Goal: Task Accomplishment & Management: Use online tool/utility

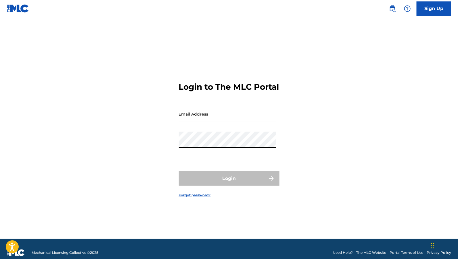
type input "[EMAIL_ADDRESS][DOMAIN_NAME]"
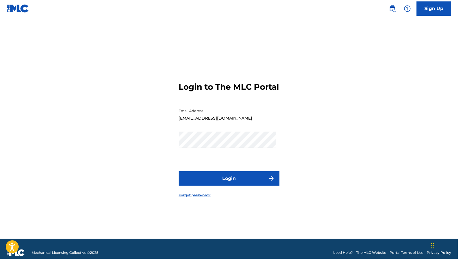
click at [222, 186] on button "Login" at bounding box center [229, 178] width 101 height 14
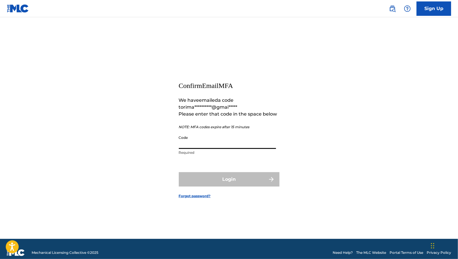
click at [235, 139] on input "Code" at bounding box center [227, 141] width 97 height 16
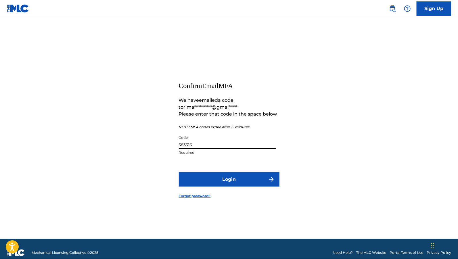
type input "583316"
click at [219, 180] on button "Login" at bounding box center [229, 179] width 101 height 14
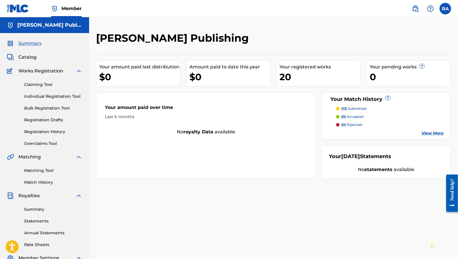
click at [52, 134] on link "Registration History" at bounding box center [53, 132] width 58 height 6
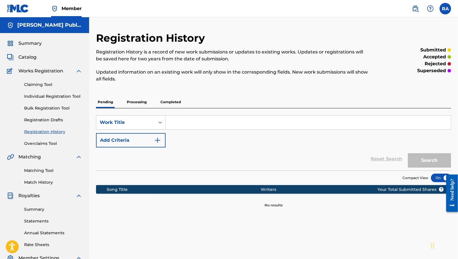
click at [148, 100] on p "Processing" at bounding box center [136, 102] width 23 height 12
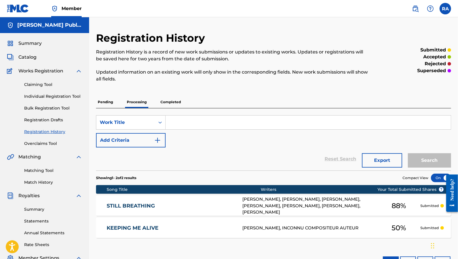
click at [173, 102] on p "Completed" at bounding box center [171, 102] width 24 height 12
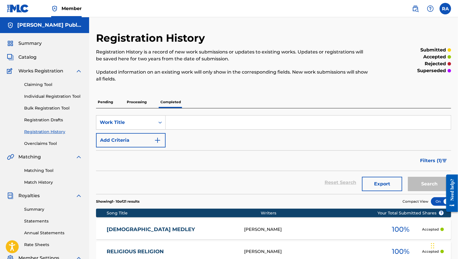
click at [34, 87] on link "Claiming Tool" at bounding box center [53, 85] width 58 height 6
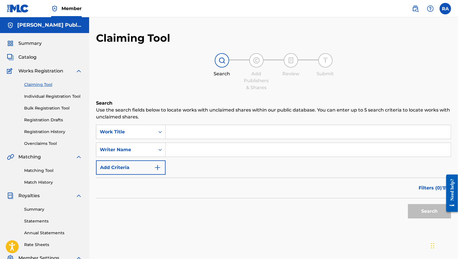
click at [33, 42] on span "Summary" at bounding box center [29, 43] width 23 height 7
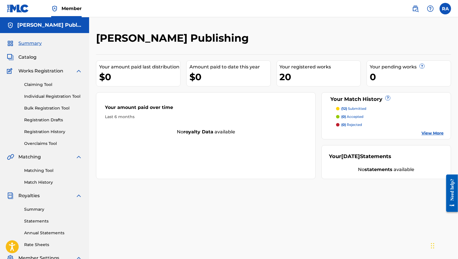
click at [33, 57] on span "Catalog" at bounding box center [27, 57] width 18 height 7
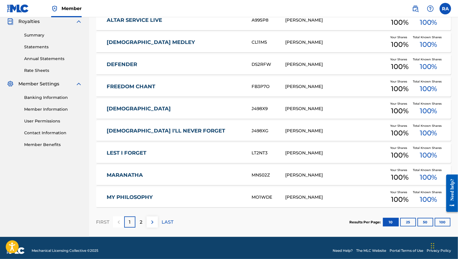
scroll to position [175, 0]
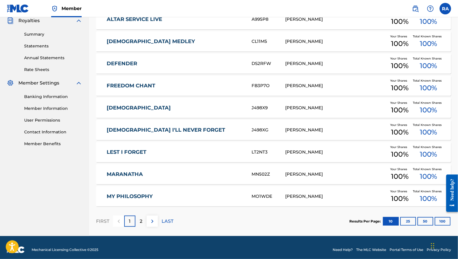
click at [144, 222] on div "2" at bounding box center [141, 221] width 11 height 11
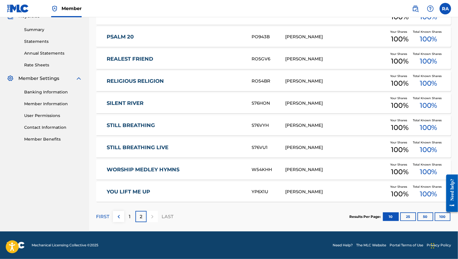
scroll to position [167, 0]
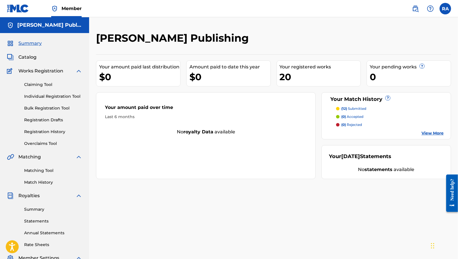
click at [360, 108] on p "(12) submitted" at bounding box center [354, 108] width 25 height 5
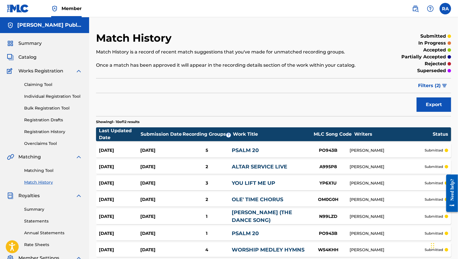
click at [42, 98] on link "Individual Registration Tool" at bounding box center [53, 97] width 58 height 6
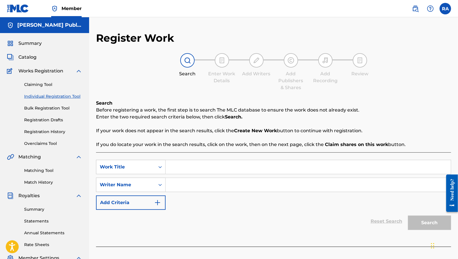
click at [47, 87] on link "Claiming Tool" at bounding box center [53, 85] width 58 height 6
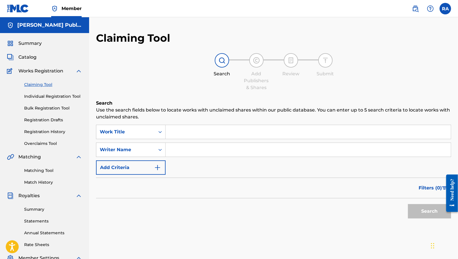
click at [194, 133] on input "Search Form" at bounding box center [308, 132] width 285 height 14
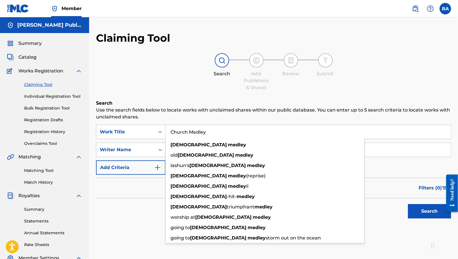
type input "Church Medley"
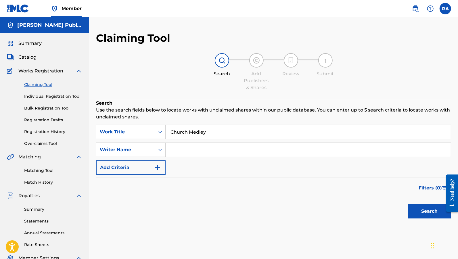
click at [226, 101] on h6 "Search" at bounding box center [273, 103] width 355 height 7
click at [172, 152] on input "Search Form" at bounding box center [308, 150] width 285 height 14
type input "[PERSON_NAME]"
click at [433, 208] on button "Search" at bounding box center [429, 211] width 43 height 14
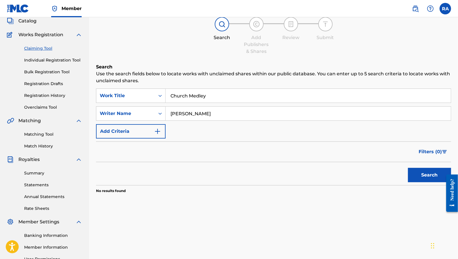
scroll to position [35, 0]
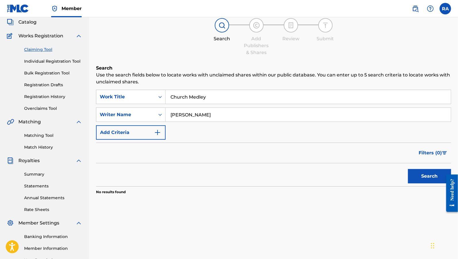
click at [159, 131] on img "Search Form" at bounding box center [157, 132] width 7 height 7
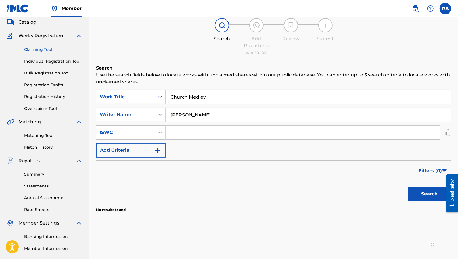
click at [159, 131] on icon "Search Form" at bounding box center [160, 133] width 6 height 6
click at [278, 226] on div "Search Use the search fields below to locate works with unclaimed shares within…" at bounding box center [273, 153] width 355 height 177
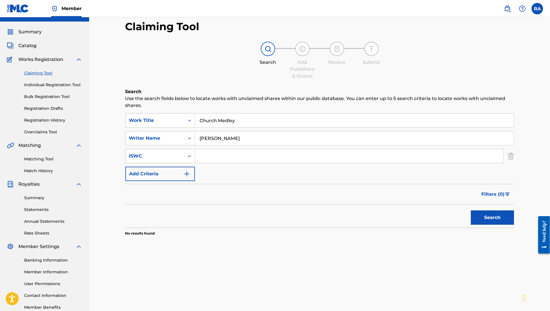
scroll to position [45, 0]
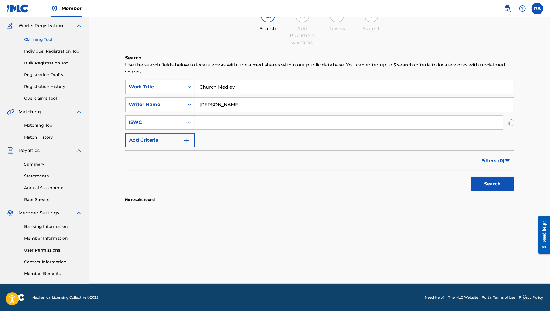
click at [458, 188] on button "Search" at bounding box center [492, 184] width 43 height 14
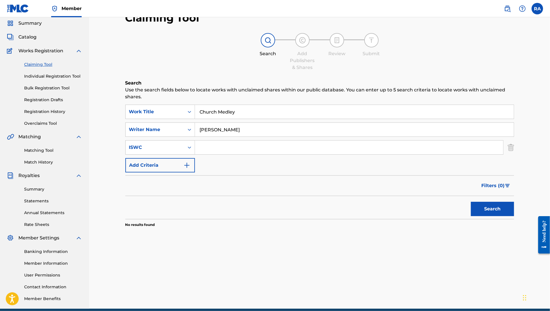
scroll to position [0, 0]
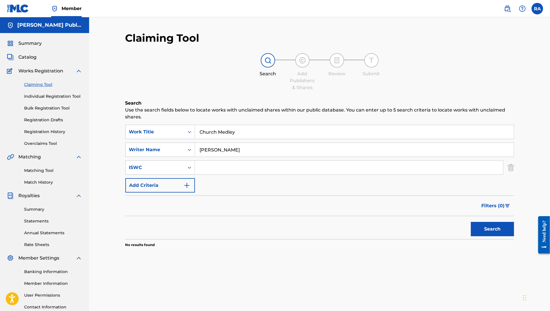
click at [46, 179] on div "Matching Tool Match History" at bounding box center [44, 173] width 75 height 25
click at [46, 181] on link "Match History" at bounding box center [53, 183] width 58 height 6
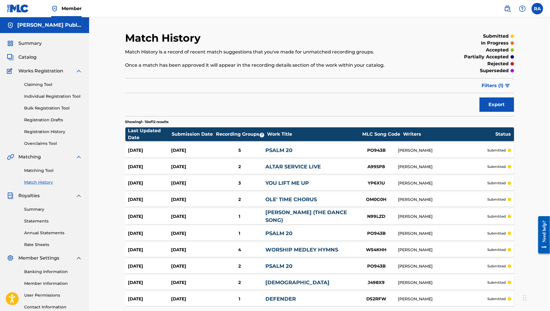
scroll to position [52, 0]
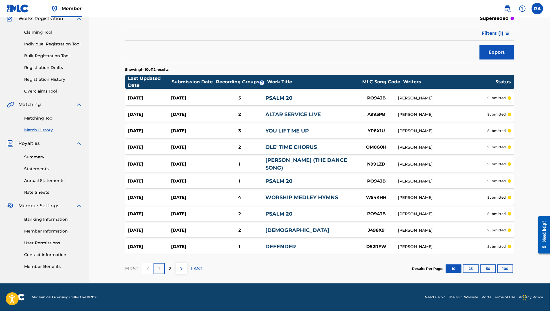
click at [173, 259] on div "2" at bounding box center [170, 268] width 11 height 11
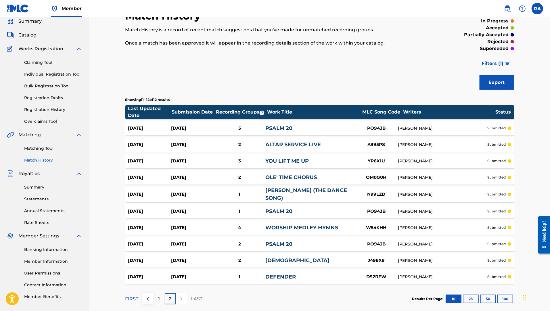
scroll to position [20, 0]
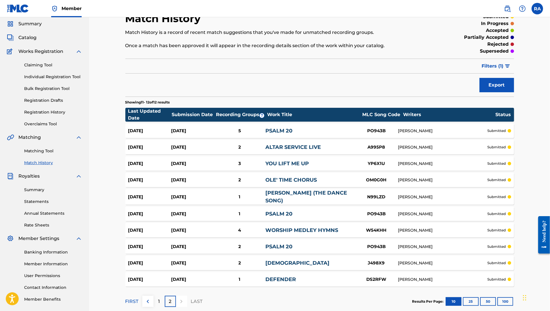
click at [46, 66] on link "Claiming Tool" at bounding box center [53, 65] width 58 height 6
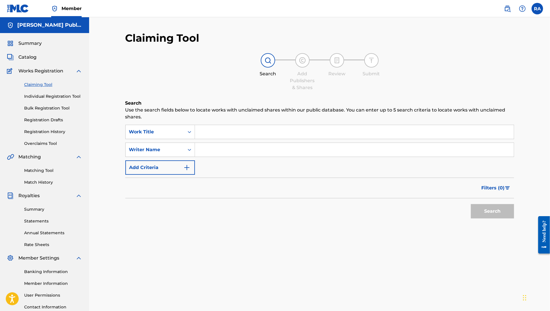
click at [218, 128] on input "Search Form" at bounding box center [354, 132] width 319 height 14
type input "r"
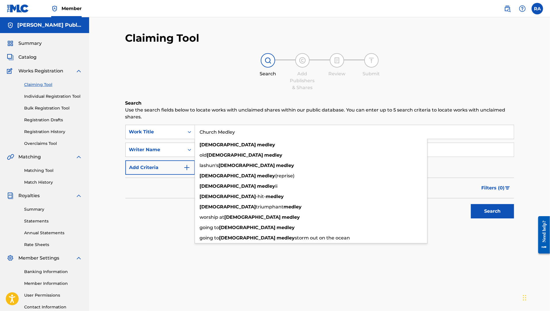
type input "Church Medley"
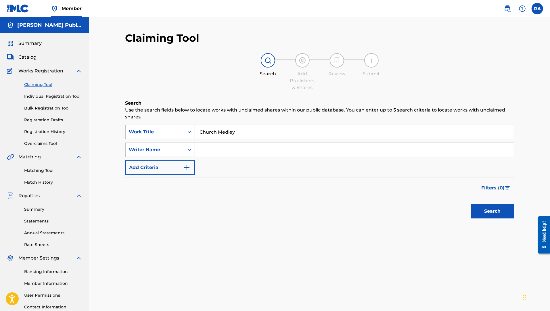
click at [160, 220] on div "Search" at bounding box center [319, 210] width 389 height 23
click at [223, 146] on input "Search Form" at bounding box center [354, 150] width 319 height 14
type input "[PERSON_NAME]"
click at [458, 208] on button "Search" at bounding box center [492, 211] width 43 height 14
click at [54, 131] on link "Registration History" at bounding box center [53, 132] width 58 height 6
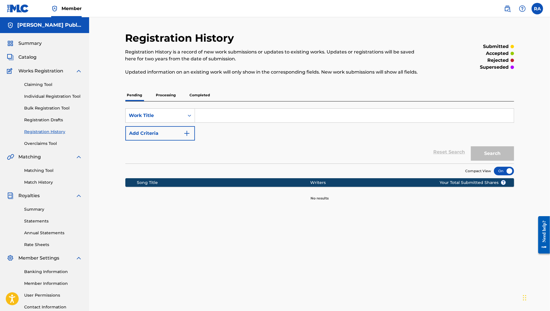
click at [207, 97] on p "Completed" at bounding box center [200, 95] width 24 height 12
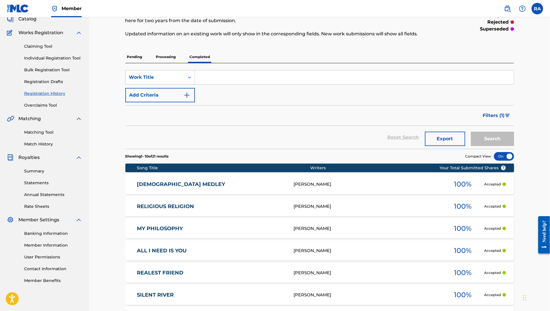
scroll to position [82, 0]
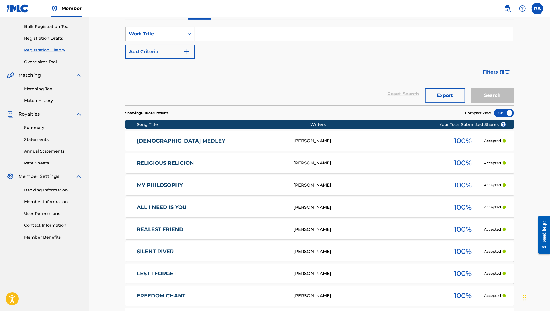
click at [251, 138] on link "[DEMOGRAPHIC_DATA] MEDLEY" at bounding box center [211, 141] width 149 height 7
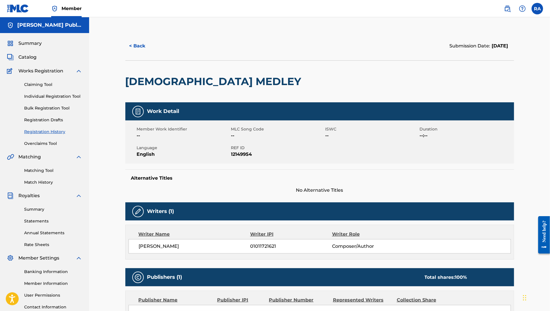
click at [49, 142] on link "Overclaims Tool" at bounding box center [53, 144] width 58 height 6
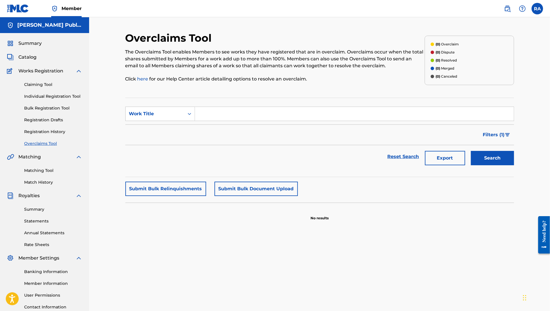
click at [51, 171] on link "Matching Tool" at bounding box center [53, 171] width 58 height 6
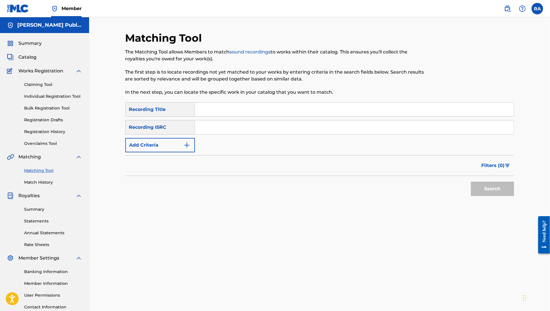
drag, startPoint x: 193, startPoint y: 148, endPoint x: 189, endPoint y: 148, distance: 4.0
click at [190, 148] on button "Add Criteria" at bounding box center [160, 145] width 70 height 14
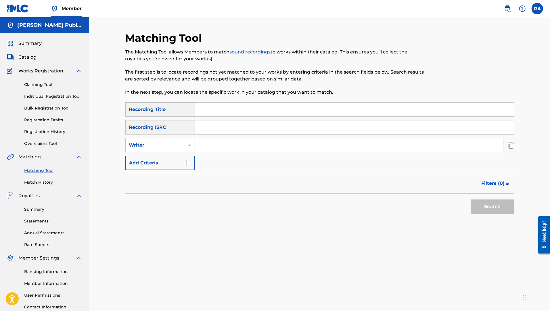
click at [236, 112] on input "Search Form" at bounding box center [354, 110] width 319 height 14
type input "Church Medley"
click at [220, 145] on input "Search Form" at bounding box center [349, 145] width 308 height 14
type input "[PERSON_NAME]"
click at [458, 208] on button "Search" at bounding box center [492, 207] width 43 height 14
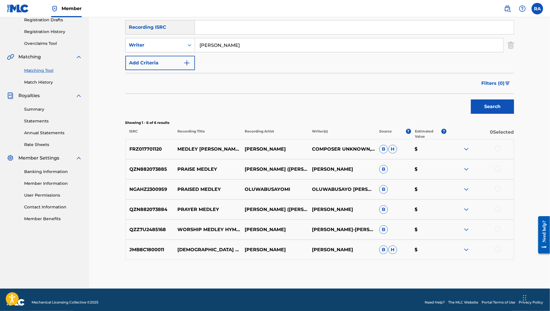
scroll to position [105, 0]
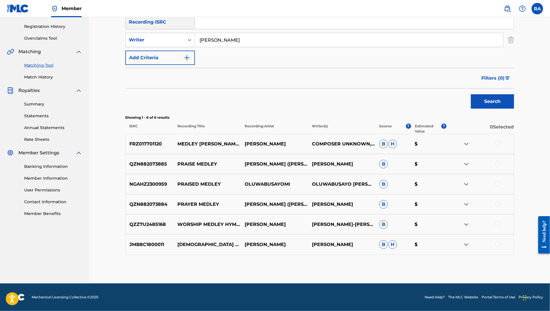
click at [458, 244] on img at bounding box center [466, 244] width 7 height 7
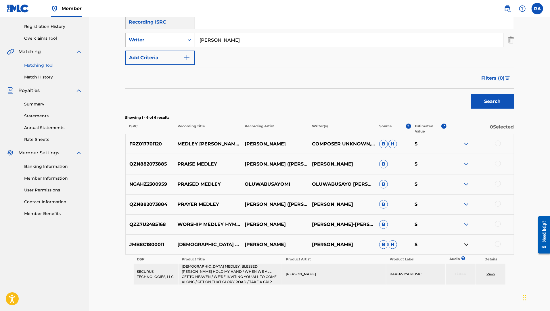
click at [458, 244] on img at bounding box center [466, 244] width 7 height 7
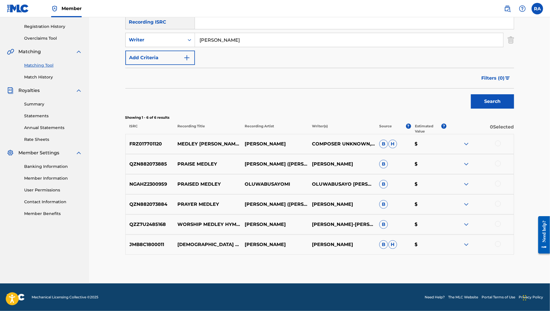
click at [458, 245] on div at bounding box center [498, 244] width 6 height 6
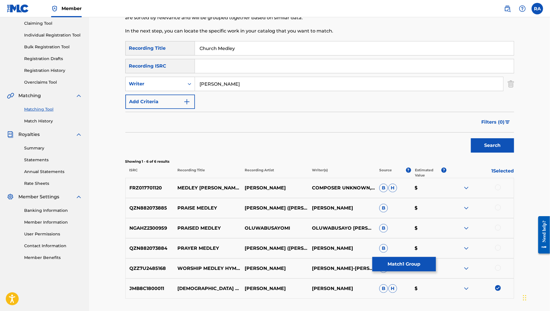
scroll to position [61, 0]
click at [419, 259] on button "Match 1 Group" at bounding box center [405, 264] width 64 height 14
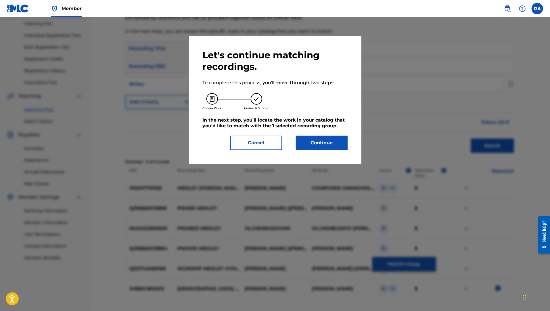
click at [325, 138] on button "Continue" at bounding box center [322, 143] width 52 height 14
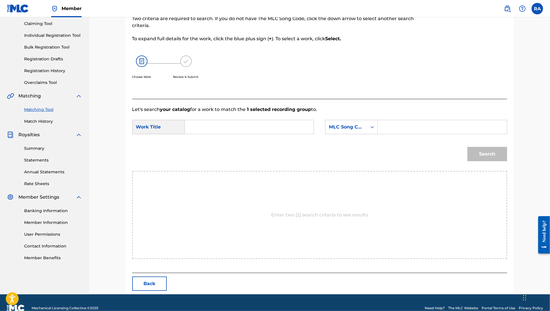
click at [292, 129] on input "Search Form" at bounding box center [249, 127] width 119 height 14
type input "Church Medley"
click at [374, 127] on icon "Search Form" at bounding box center [373, 127] width 6 height 6
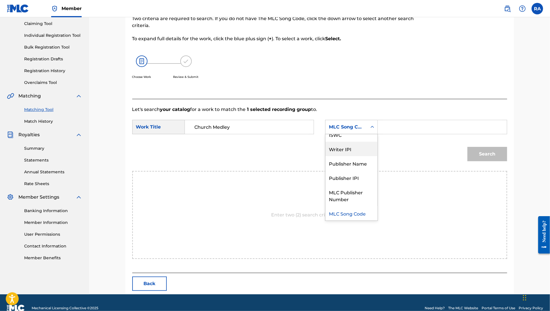
scroll to position [0, 0]
click at [365, 142] on div "Writer Name" at bounding box center [352, 141] width 52 height 14
click at [391, 125] on input "Search Form" at bounding box center [442, 127] width 119 height 14
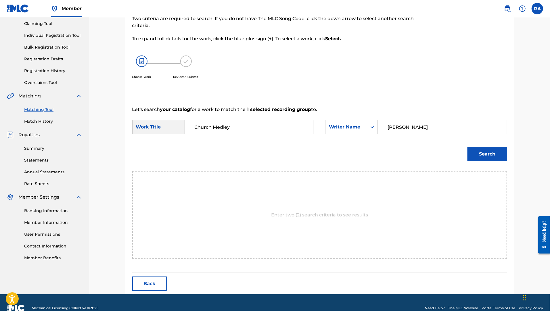
type input "[PERSON_NAME]"
click at [458, 157] on button "Search" at bounding box center [488, 154] width 40 height 14
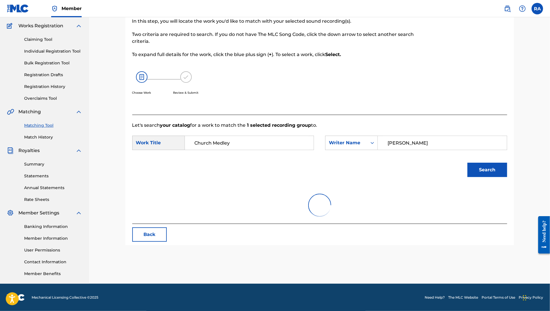
scroll to position [61, 0]
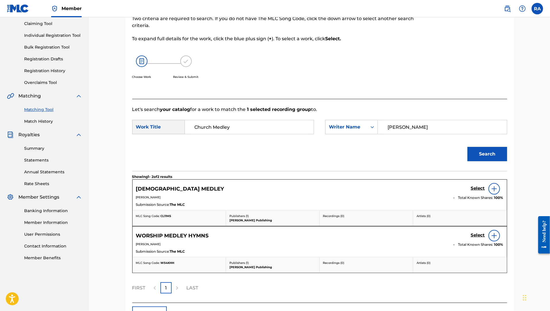
click at [458, 189] on h5 "Select" at bounding box center [478, 188] width 14 height 5
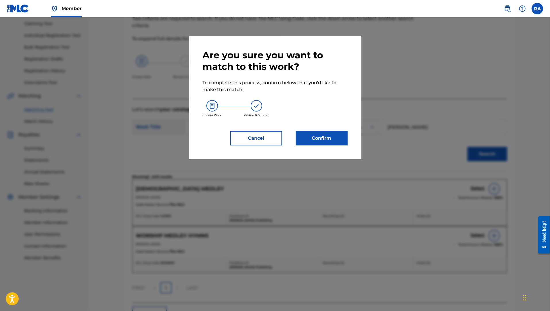
click at [328, 139] on button "Confirm" at bounding box center [322, 138] width 52 height 14
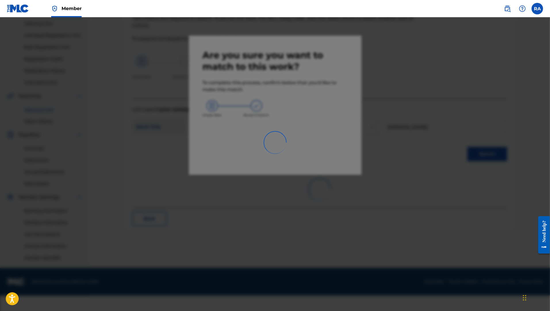
scroll to position [45, 0]
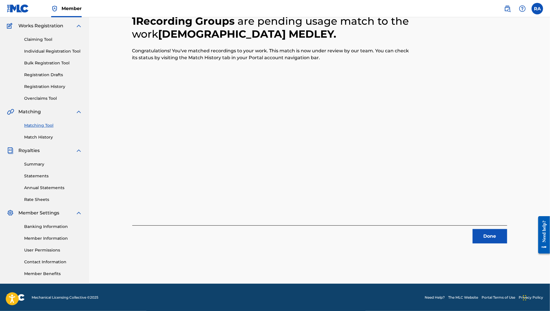
click at [458, 237] on button "Done" at bounding box center [490, 236] width 35 height 14
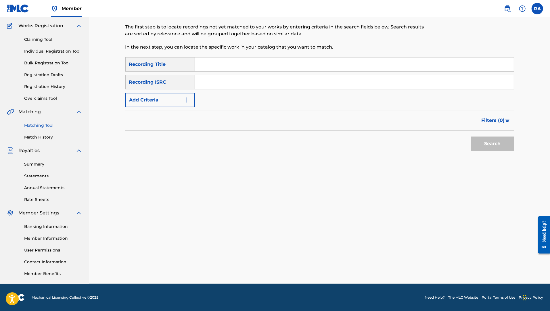
click at [49, 139] on link "Match History" at bounding box center [53, 137] width 58 height 6
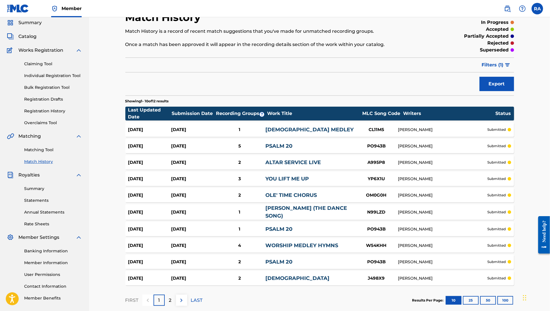
scroll to position [52, 0]
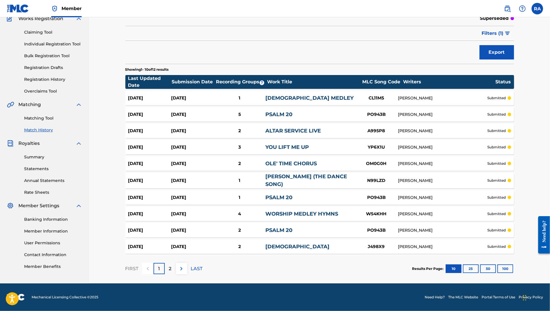
click at [169, 259] on p "2" at bounding box center [170, 269] width 3 height 7
click at [171, 259] on div "2" at bounding box center [170, 268] width 11 height 11
click at [44, 119] on link "Matching Tool" at bounding box center [53, 118] width 58 height 6
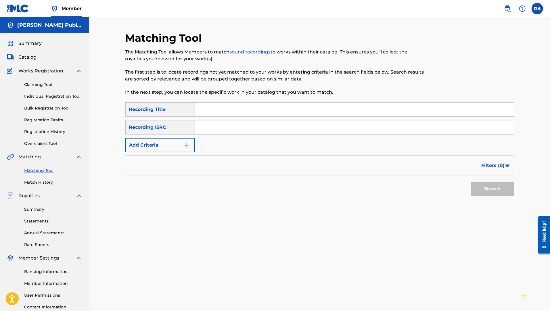
click at [236, 108] on input "Search Form" at bounding box center [354, 110] width 319 height 14
type input "Lest I Forget"
click at [188, 146] on img "Search Form" at bounding box center [187, 145] width 7 height 7
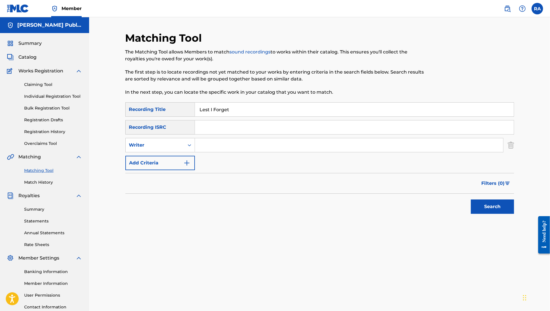
click at [219, 144] on input "Search Form" at bounding box center [349, 145] width 308 height 14
type input "[PERSON_NAME]"
click at [458, 203] on button "Search" at bounding box center [492, 207] width 43 height 14
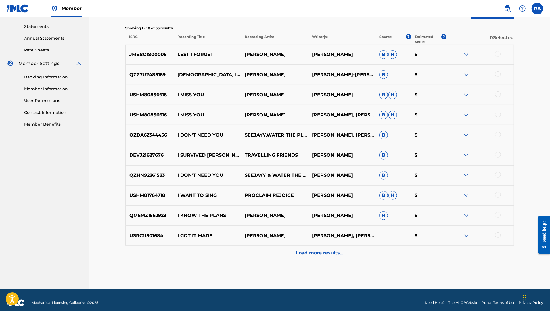
scroll to position [196, 0]
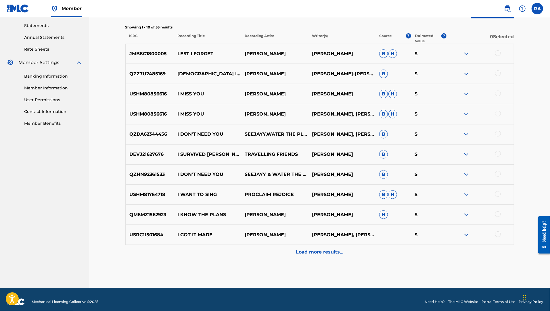
click at [458, 53] on div at bounding box center [498, 53] width 6 height 6
click at [402, 259] on button "Match 1 Group" at bounding box center [405, 264] width 64 height 14
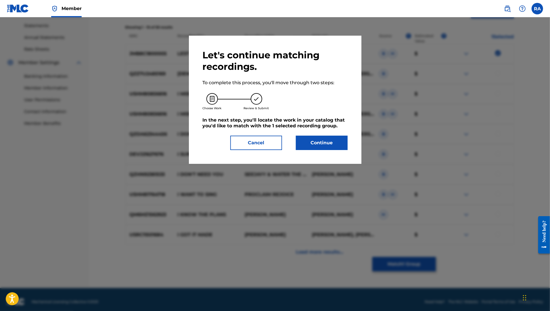
click at [316, 146] on button "Continue" at bounding box center [322, 143] width 52 height 14
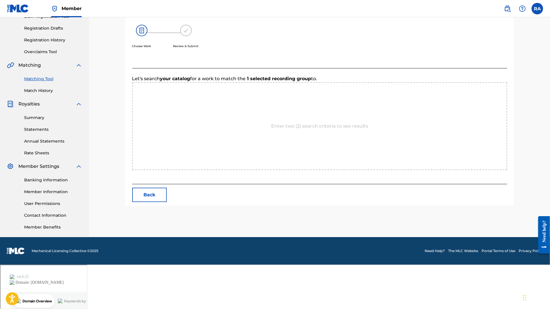
scroll to position [72, 0]
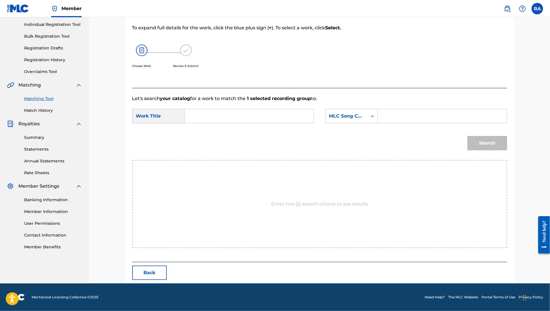
click at [247, 115] on input "Search Form" at bounding box center [249, 116] width 119 height 14
type input "Lest I forget"
click at [369, 120] on div "Search Form" at bounding box center [372, 116] width 10 height 10
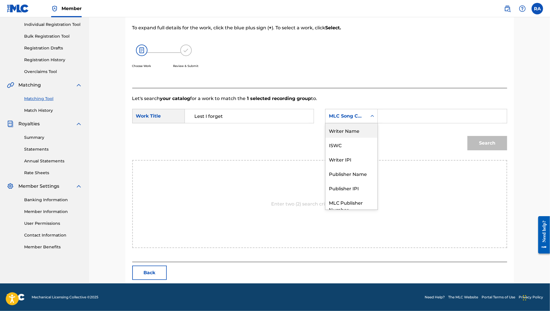
click at [360, 128] on div "Writer Name" at bounding box center [352, 130] width 52 height 14
click at [394, 117] on input "Search Form" at bounding box center [442, 116] width 119 height 14
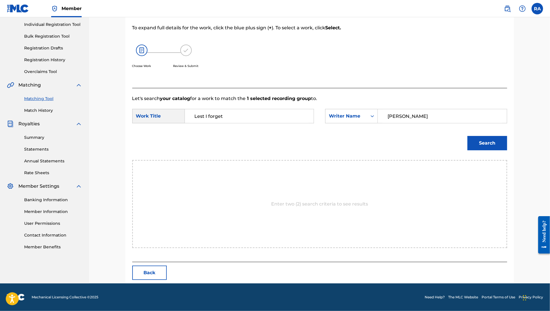
type input "[PERSON_NAME]"
click at [458, 142] on button "Search" at bounding box center [488, 143] width 40 height 14
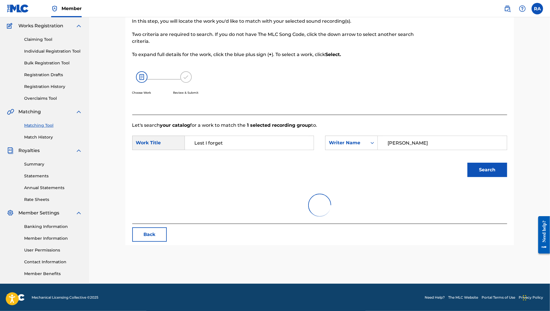
scroll to position [72, 0]
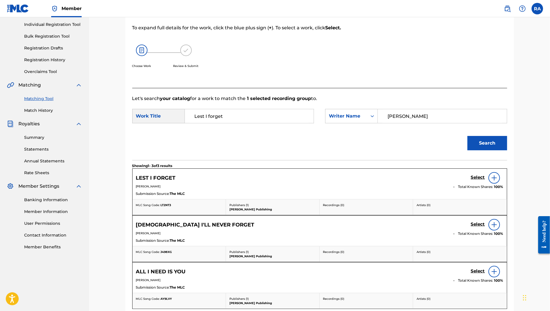
click at [458, 177] on h5 "Select" at bounding box center [478, 177] width 14 height 5
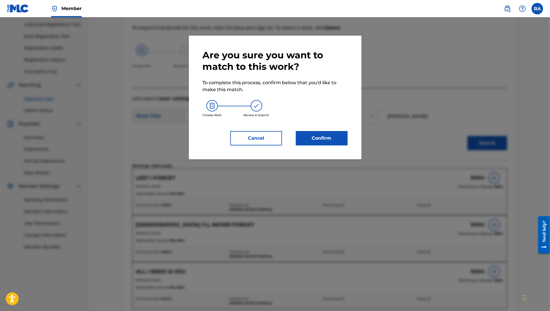
click at [331, 140] on button "Confirm" at bounding box center [322, 138] width 52 height 14
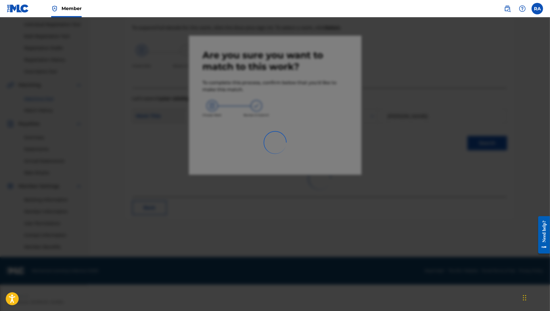
scroll to position [45, 0]
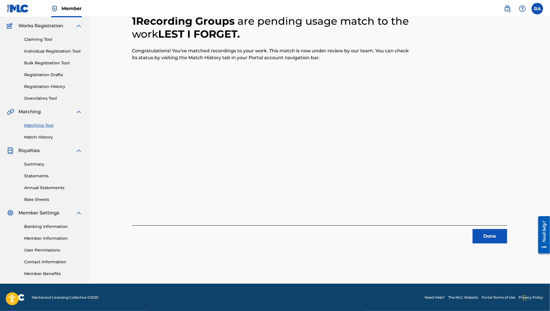
click at [458, 237] on button "Done" at bounding box center [490, 236] width 35 height 14
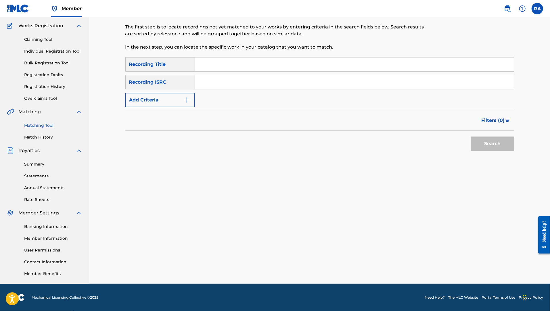
click at [33, 139] on link "Match History" at bounding box center [53, 137] width 58 height 6
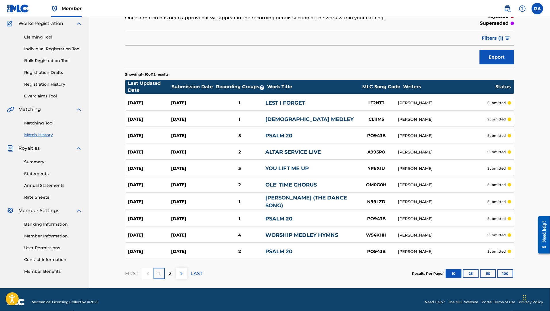
scroll to position [52, 0]
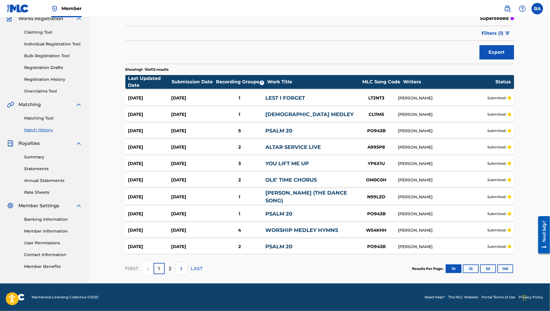
click at [170, 259] on p "2" at bounding box center [170, 269] width 3 height 7
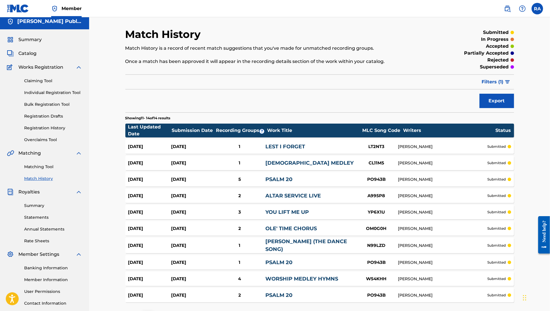
scroll to position [0, 0]
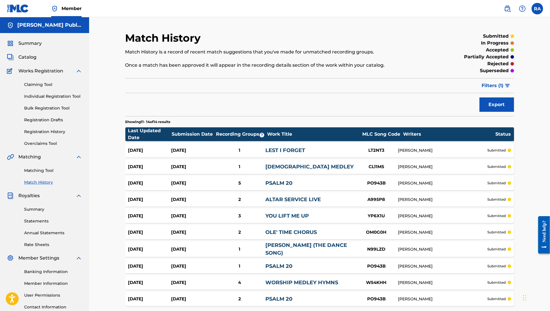
click at [43, 172] on link "Matching Tool" at bounding box center [53, 171] width 58 height 6
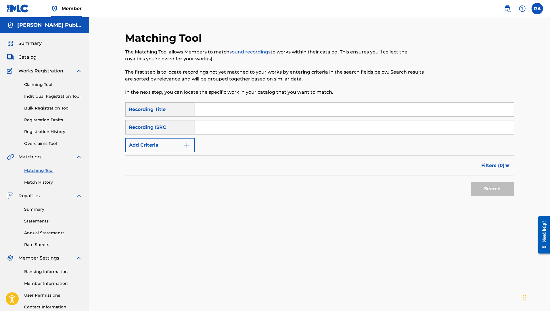
click at [257, 113] on input "Search Form" at bounding box center [354, 110] width 319 height 14
type input "Still Breathing"
click at [185, 147] on img "Search Form" at bounding box center [187, 145] width 7 height 7
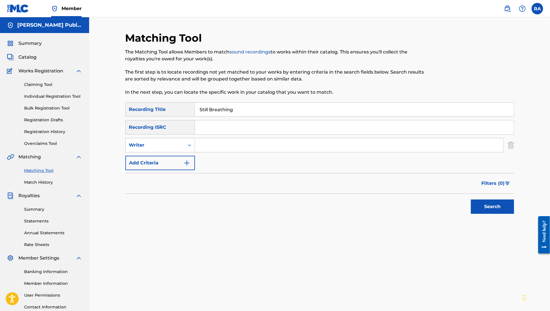
click at [210, 150] on input "Search Form" at bounding box center [349, 145] width 308 height 14
type input "[PERSON_NAME]"
click at [458, 213] on button "Search" at bounding box center [492, 207] width 43 height 14
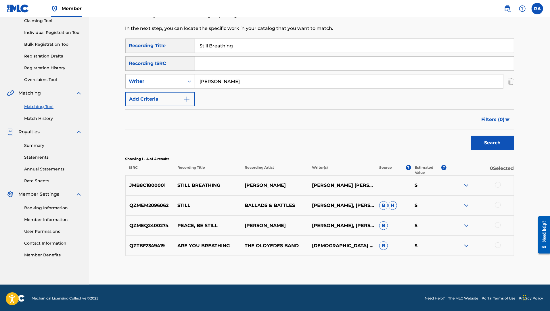
scroll to position [65, 0]
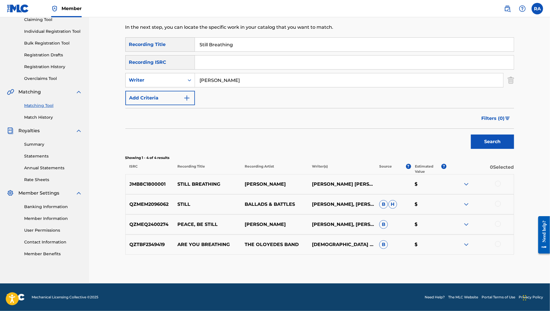
click at [458, 184] on div at bounding box center [498, 184] width 6 height 6
click at [418, 259] on button "Match 1 Group" at bounding box center [405, 264] width 64 height 14
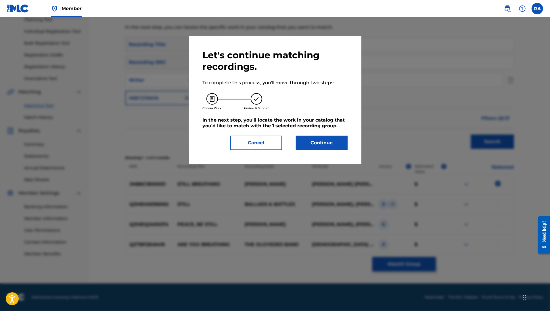
click at [312, 148] on button "Continue" at bounding box center [322, 143] width 52 height 14
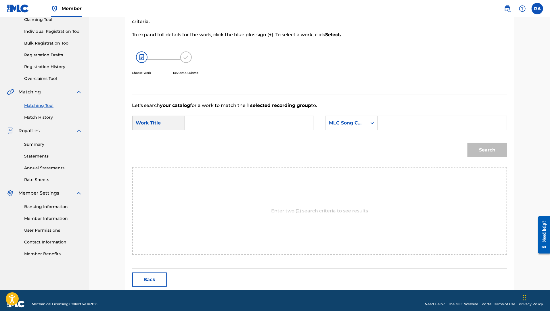
click at [245, 117] on input "Search Form" at bounding box center [249, 123] width 119 height 14
type input "Still Breathing"
click at [374, 123] on icon "Search Form" at bounding box center [373, 123] width 6 height 6
click at [354, 142] on div "Writer Name" at bounding box center [352, 137] width 52 height 14
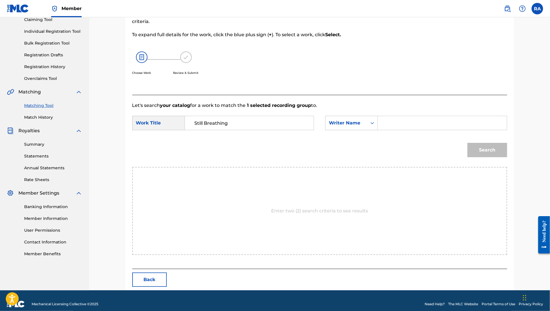
click at [391, 127] on input "Search Form" at bounding box center [442, 123] width 119 height 14
click at [458, 143] on button "Search" at bounding box center [488, 150] width 40 height 14
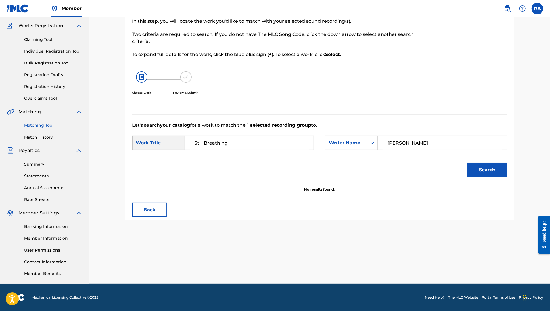
type input "[PERSON_NAME]"
click at [458, 163] on button "Search" at bounding box center [488, 170] width 40 height 14
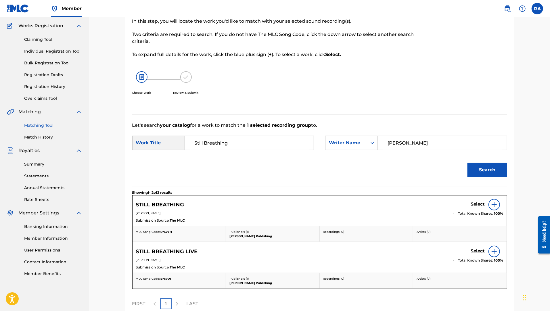
scroll to position [65, 0]
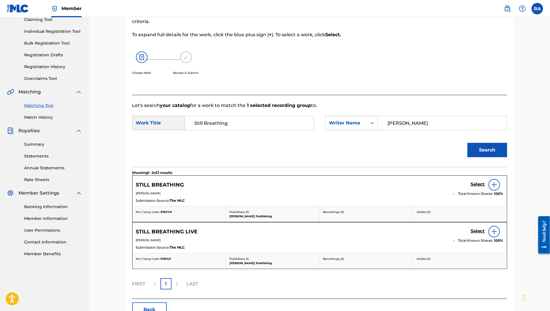
click at [458, 186] on h5 "Select" at bounding box center [478, 184] width 14 height 5
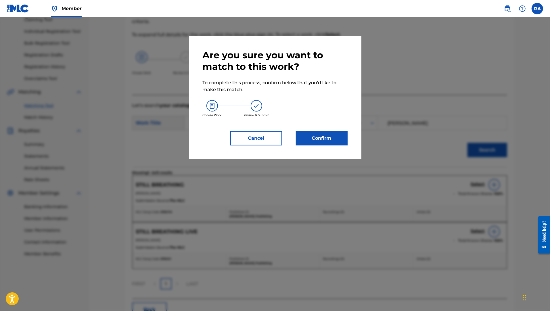
click at [321, 138] on button "Confirm" at bounding box center [322, 138] width 52 height 14
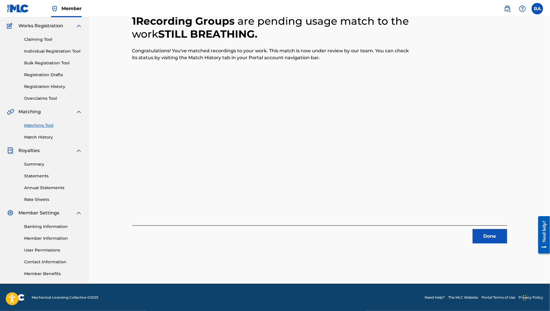
click at [458, 239] on button "Done" at bounding box center [490, 236] width 35 height 14
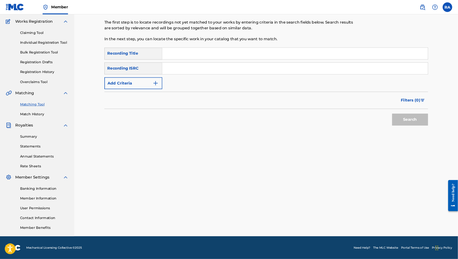
scroll to position [45, 0]
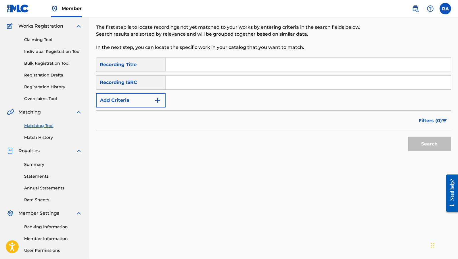
click at [200, 64] on input "Search Form" at bounding box center [308, 65] width 285 height 14
type input "Silent River"
click at [157, 104] on button "Add Criteria" at bounding box center [131, 100] width 70 height 14
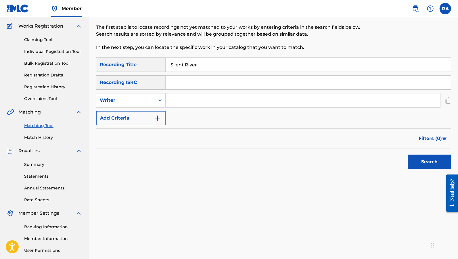
click at [178, 105] on input "Search Form" at bounding box center [303, 101] width 275 height 14
type input "[PERSON_NAME]"
drag, startPoint x: 390, startPoint y: 194, endPoint x: 410, endPoint y: 180, distance: 24.5
click at [398, 190] on div "Matching Tool The Matching Tool allows Members to match sound recordings to wor…" at bounding box center [273, 136] width 355 height 298
click at [427, 163] on button "Search" at bounding box center [429, 162] width 43 height 14
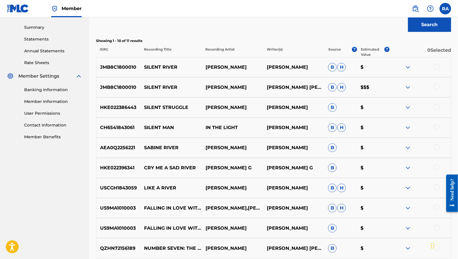
scroll to position [181, 0]
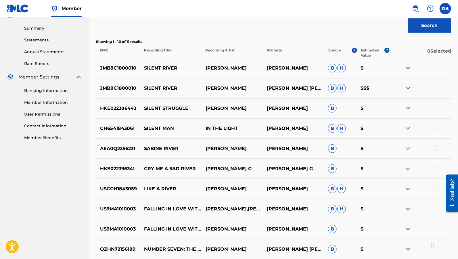
click at [438, 70] on div at bounding box center [437, 68] width 6 height 6
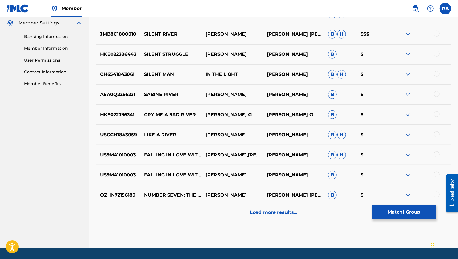
scroll to position [237, 0]
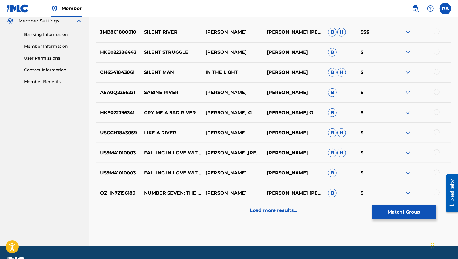
click at [402, 216] on button "Match 1 Group" at bounding box center [405, 212] width 64 height 14
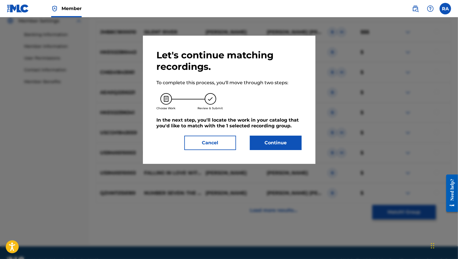
click at [261, 144] on button "Continue" at bounding box center [276, 143] width 52 height 14
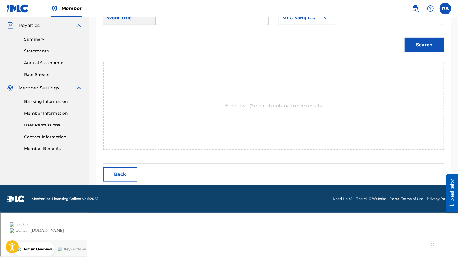
scroll to position [124, 0]
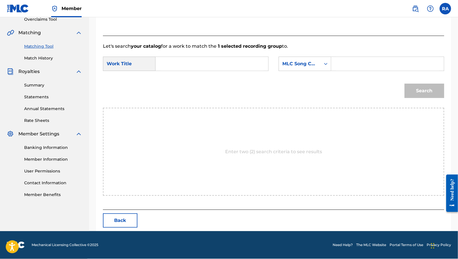
click at [196, 68] on input "Search Form" at bounding box center [212, 64] width 103 height 14
click at [175, 76] on strong "silent" at bounding box center [172, 76] width 14 height 5
type input "silent river"
click at [327, 62] on icon "Search Form" at bounding box center [326, 64] width 6 height 6
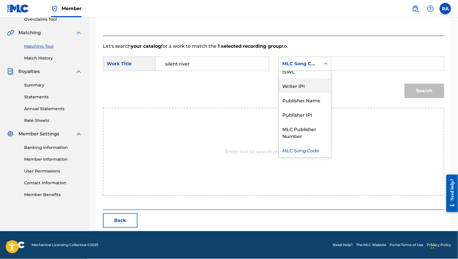
scroll to position [0, 0]
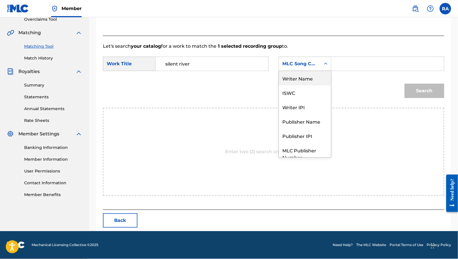
click at [308, 81] on div "Writer Name" at bounding box center [305, 78] width 52 height 14
click at [345, 66] on input "Search Form" at bounding box center [387, 64] width 103 height 14
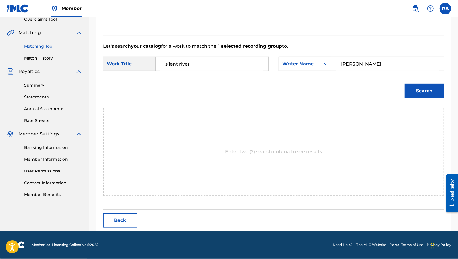
type input "[PERSON_NAME]"
click at [405, 84] on button "Search" at bounding box center [425, 91] width 40 height 14
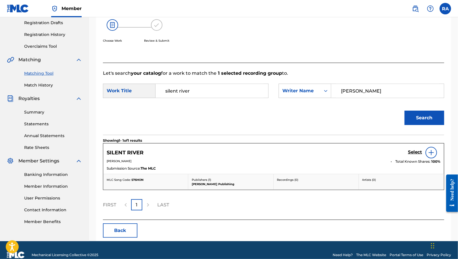
scroll to position [107, 0]
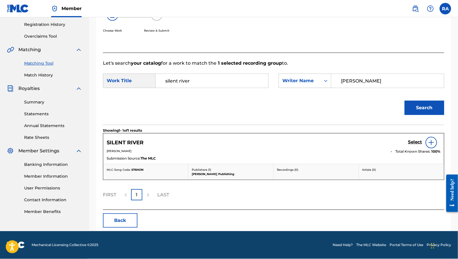
click at [418, 142] on h5 "Select" at bounding box center [415, 142] width 14 height 5
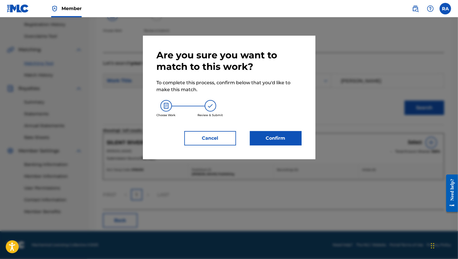
click at [277, 138] on button "Confirm" at bounding box center [276, 138] width 52 height 14
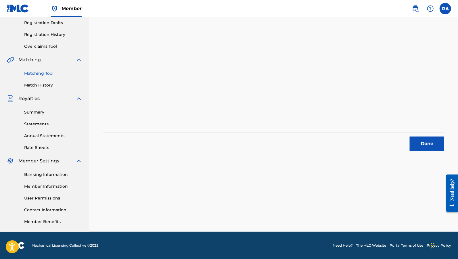
scroll to position [0, 0]
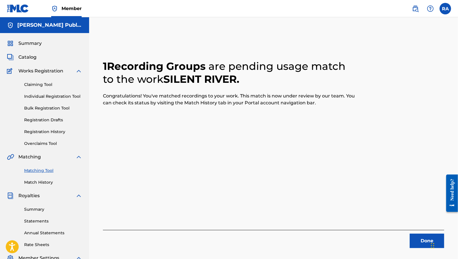
click at [45, 182] on link "Match History" at bounding box center [53, 183] width 58 height 6
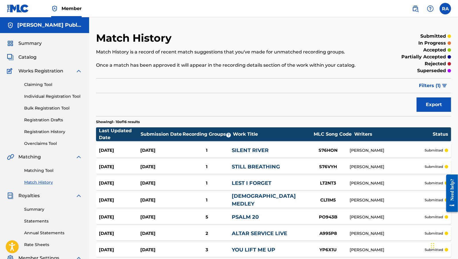
click at [45, 87] on link "Claiming Tool" at bounding box center [53, 85] width 58 height 6
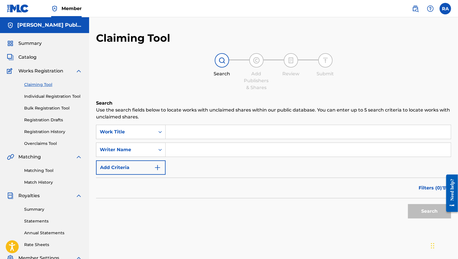
click at [211, 137] on input "Search Form" at bounding box center [308, 132] width 285 height 14
type input "Kingdom Rhode"
click at [201, 154] on input "Search Form" at bounding box center [308, 150] width 285 height 14
type input "[PERSON_NAME]"
click at [408, 204] on button "Search" at bounding box center [429, 211] width 43 height 14
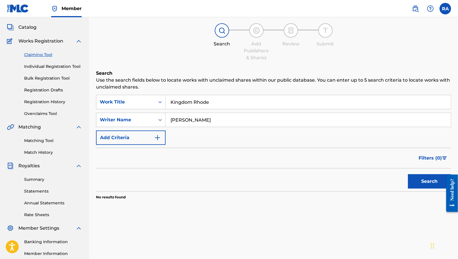
scroll to position [25, 0]
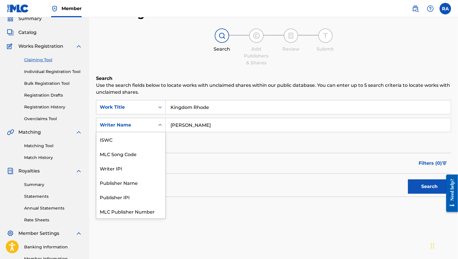
click at [161, 125] on icon "Search Form" at bounding box center [160, 125] width 3 height 2
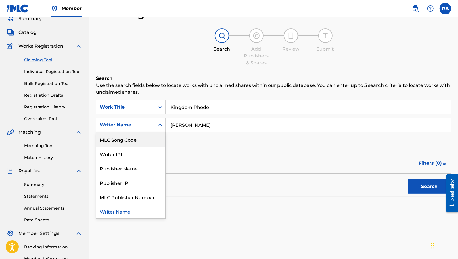
scroll to position [14, 0]
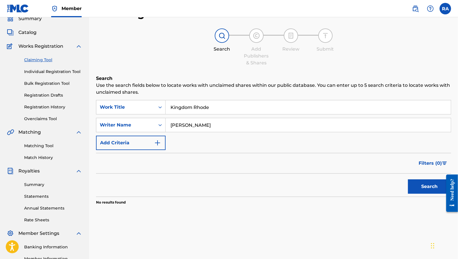
drag, startPoint x: 188, startPoint y: 126, endPoint x: 165, endPoint y: 124, distance: 22.2
click at [167, 124] on input "[PERSON_NAME]" at bounding box center [308, 125] width 285 height 14
click at [418, 188] on button "Search" at bounding box center [429, 187] width 43 height 14
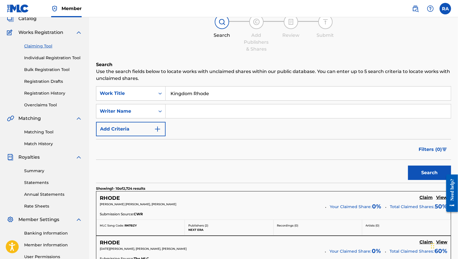
scroll to position [0, 0]
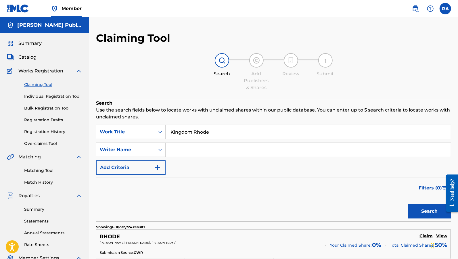
drag, startPoint x: 220, startPoint y: 132, endPoint x: 161, endPoint y: 120, distance: 60.5
click at [183, 150] on input "Search Form" at bounding box center [308, 150] width 285 height 14
click at [408, 204] on button "Search" at bounding box center [429, 211] width 43 height 14
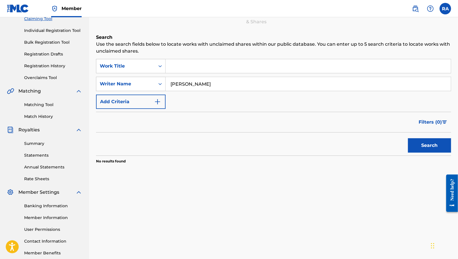
scroll to position [97, 0]
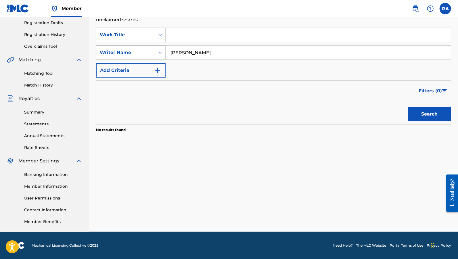
drag, startPoint x: 225, startPoint y: 58, endPoint x: 155, endPoint y: 46, distance: 71.1
click at [155, 47] on div "SearchWithCriteria67bfd0f4-c4c2-487b-ae38-2591e290e3b7 Writer Name [PERSON_NAME]" at bounding box center [273, 52] width 355 height 14
type input "[PERSON_NAME]"
click at [408, 107] on button "Search" at bounding box center [429, 114] width 43 height 14
drag, startPoint x: 207, startPoint y: 53, endPoint x: 148, endPoint y: 46, distance: 59.4
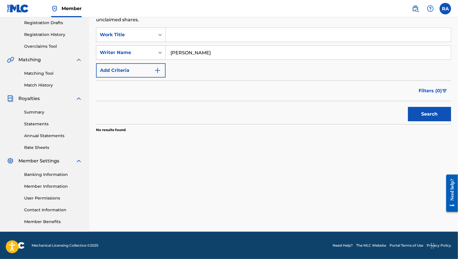
click at [148, 46] on div "SearchWithCriteria67bfd0f4-c4c2-487b-ae38-2591e290e3b7 Writer Name [PERSON_NAME]" at bounding box center [273, 52] width 355 height 14
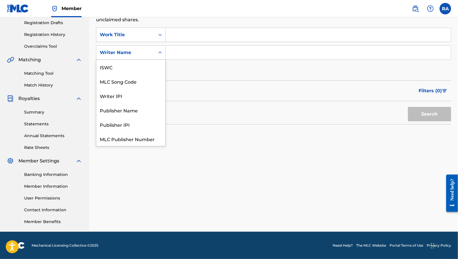
click at [159, 50] on icon "Search Form" at bounding box center [160, 53] width 6 height 6
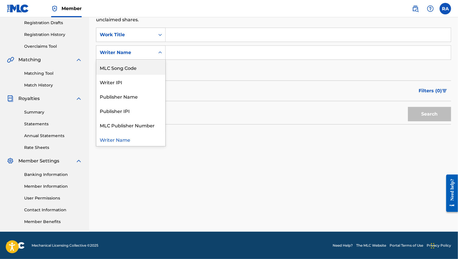
scroll to position [0, 0]
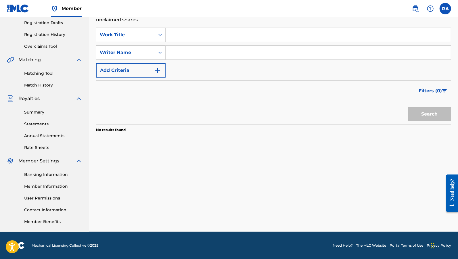
click at [182, 41] on input "Search Form" at bounding box center [308, 35] width 285 height 14
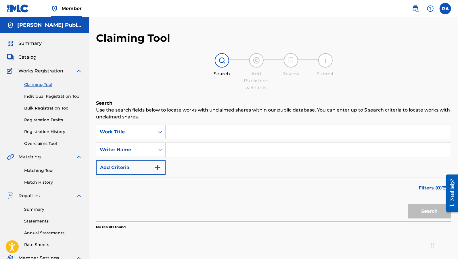
click at [32, 42] on span "Summary" at bounding box center [29, 43] width 23 height 7
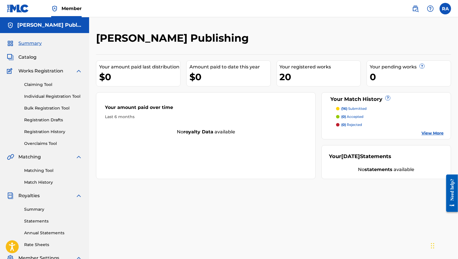
click at [432, 134] on link "View More" at bounding box center [433, 133] width 22 height 6
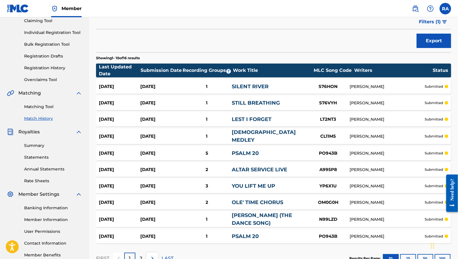
scroll to position [105, 0]
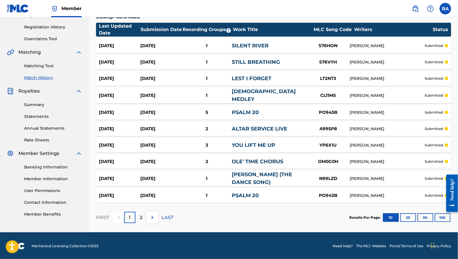
click at [141, 218] on p "2" at bounding box center [141, 217] width 3 height 7
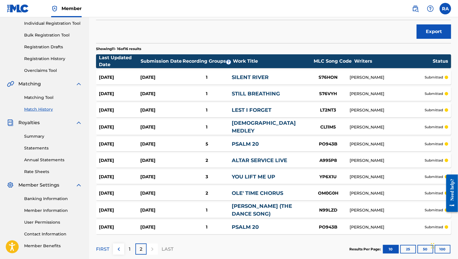
scroll to position [0, 0]
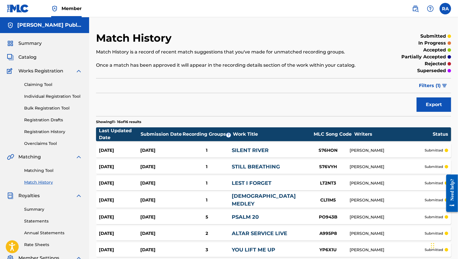
click at [33, 57] on span "Catalog" at bounding box center [27, 57] width 18 height 7
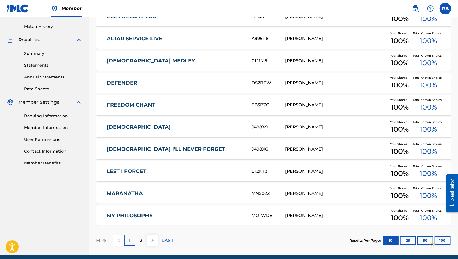
scroll to position [180, 0]
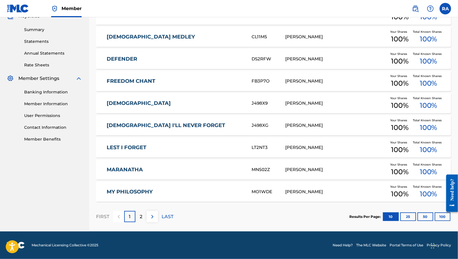
click at [140, 219] on p "2" at bounding box center [141, 216] width 3 height 7
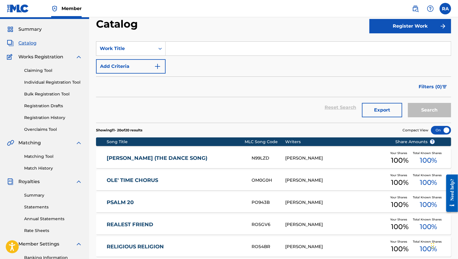
scroll to position [0, 0]
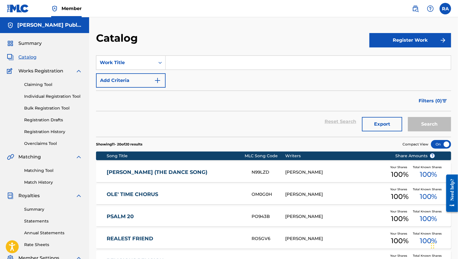
click at [46, 85] on link "Claiming Tool" at bounding box center [53, 85] width 58 height 6
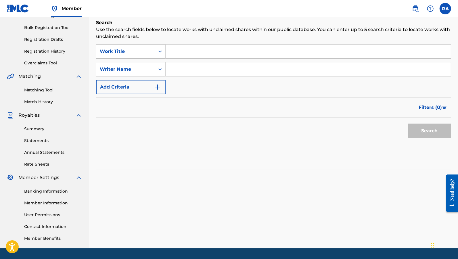
scroll to position [97, 0]
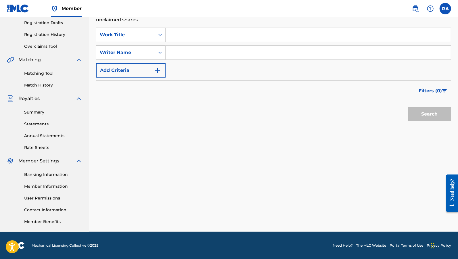
click at [30, 113] on link "Summary" at bounding box center [53, 112] width 58 height 6
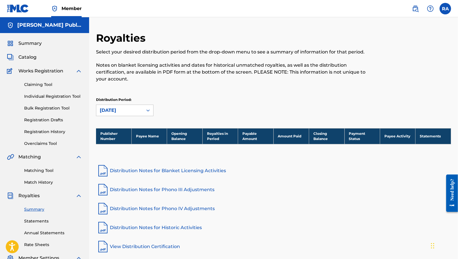
click at [55, 132] on link "Registration History" at bounding box center [53, 132] width 58 height 6
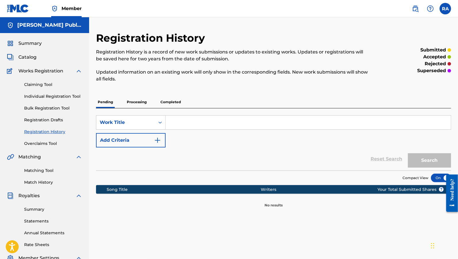
click at [166, 102] on p "Completed" at bounding box center [171, 102] width 24 height 12
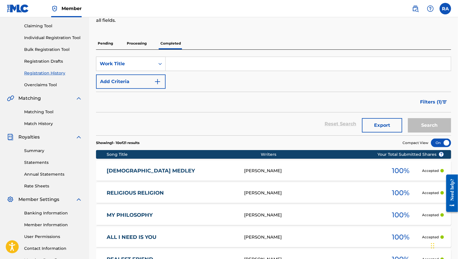
scroll to position [60, 0]
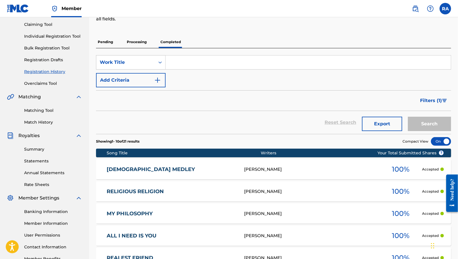
click at [56, 59] on link "Registration Drafts" at bounding box center [53, 60] width 58 height 6
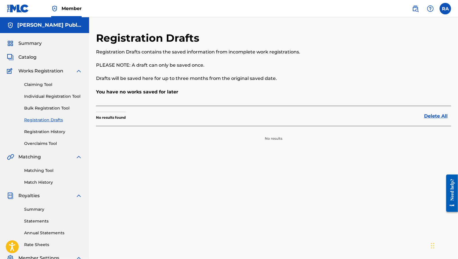
click at [47, 83] on link "Claiming Tool" at bounding box center [53, 85] width 58 height 6
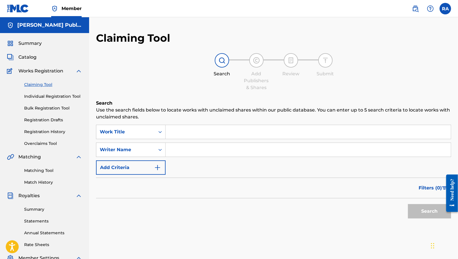
click at [182, 134] on input "Search Form" at bounding box center [308, 132] width 285 height 14
type input "[PERSON_NAME]"
click at [408, 204] on button "Search" at bounding box center [429, 211] width 43 height 14
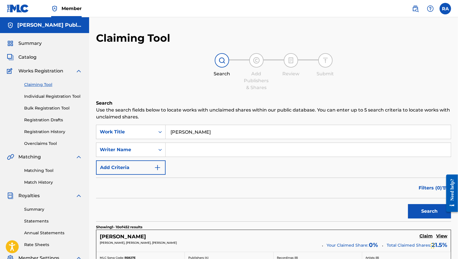
click at [194, 150] on input "Search Form" at bounding box center [308, 150] width 285 height 14
type input "[PERSON_NAME]"
click at [408, 204] on button "Search" at bounding box center [429, 211] width 43 height 14
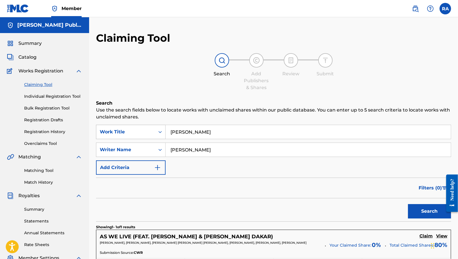
drag, startPoint x: 215, startPoint y: 128, endPoint x: 154, endPoint y: 127, distance: 60.7
click at [154, 127] on div "SearchWithCriteria62a76c2f-81dc-4ebc-8bda-ec84bec9f7a7 Work Title [PERSON_NAME]" at bounding box center [273, 132] width 355 height 14
drag, startPoint x: 220, startPoint y: 130, endPoint x: 134, endPoint y: 119, distance: 87.0
click at [134, 119] on div "Search Use the search fields below to locate works with unclaimed shares within…" at bounding box center [273, 215] width 355 height 230
click at [197, 148] on input "[PERSON_NAME]" at bounding box center [308, 150] width 285 height 14
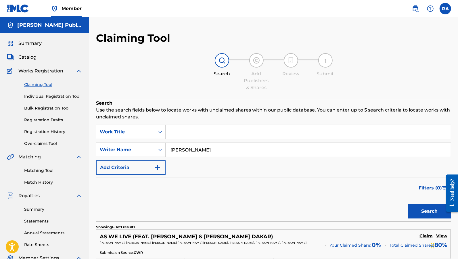
click at [408, 204] on button "Search" at bounding box center [429, 211] width 43 height 14
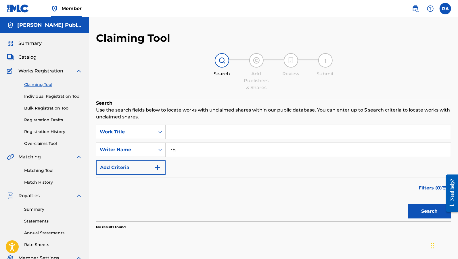
type input "r"
click at [408, 204] on button "Search" at bounding box center [429, 211] width 43 height 14
click at [242, 150] on input "[PERSON_NAME]" at bounding box center [308, 150] width 285 height 14
type input "a"
type input "[PERSON_NAME]"
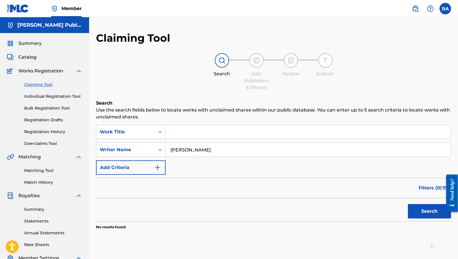
click at [408, 204] on button "Search" at bounding box center [429, 211] width 43 height 14
drag, startPoint x: 228, startPoint y: 150, endPoint x: 183, endPoint y: 146, distance: 45.4
click at [183, 146] on input "[PERSON_NAME]" at bounding box center [308, 150] width 285 height 14
click at [160, 148] on icon "Search Form" at bounding box center [160, 150] width 6 height 6
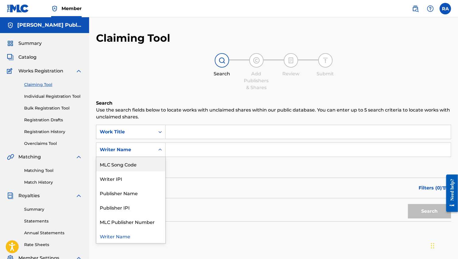
scroll to position [14, 0]
click at [52, 132] on link "Registration History" at bounding box center [53, 132] width 58 height 6
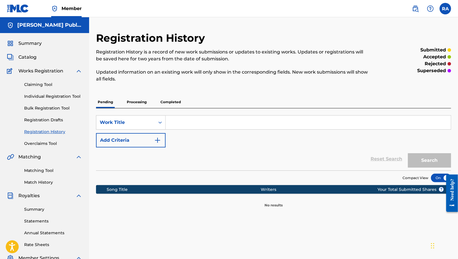
click at [170, 102] on p "Completed" at bounding box center [171, 102] width 24 height 12
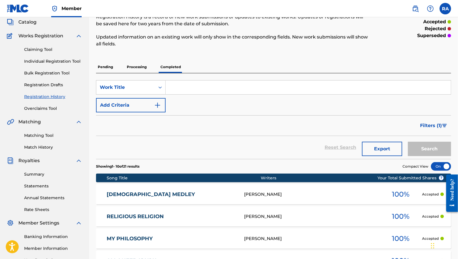
scroll to position [66, 0]
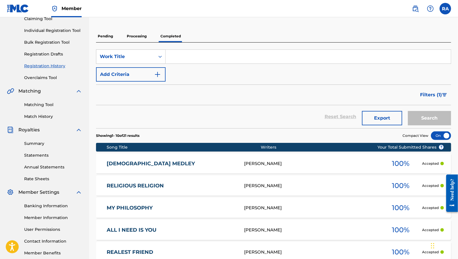
click at [206, 160] on div "[DEMOGRAPHIC_DATA] [PERSON_NAME] 100 % Accepted" at bounding box center [273, 164] width 355 height 20
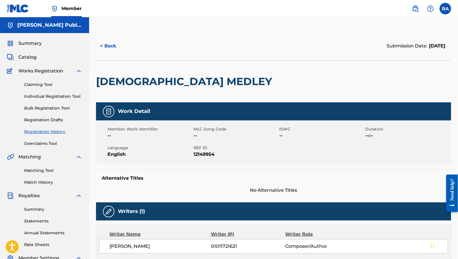
click at [29, 46] on span "Summary" at bounding box center [29, 43] width 23 height 7
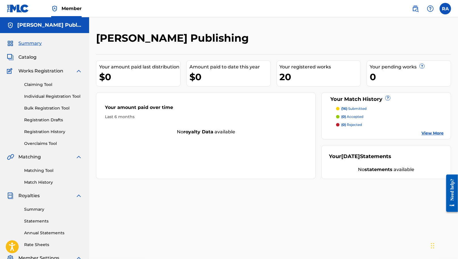
click at [36, 56] on span "Catalog" at bounding box center [27, 57] width 18 height 7
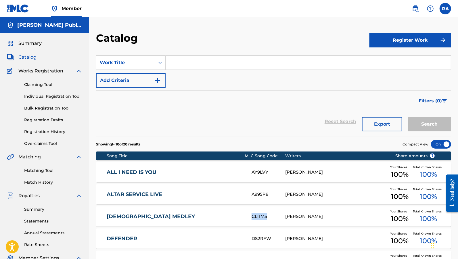
drag, startPoint x: 268, startPoint y: 217, endPoint x: 246, endPoint y: 216, distance: 21.6
click at [246, 216] on div "[DEMOGRAPHIC_DATA] MEDLEY CL11M5 [PERSON_NAME] Your Shares 100 % Total Known Sh…" at bounding box center [273, 217] width 355 height 20
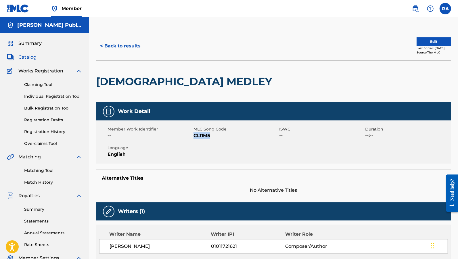
drag, startPoint x: 211, startPoint y: 136, endPoint x: 194, endPoint y: 136, distance: 17.3
click at [194, 136] on span "CL11M5" at bounding box center [236, 135] width 85 height 7
copy span "CL11M5"
click at [47, 85] on link "Claiming Tool" at bounding box center [53, 85] width 58 height 6
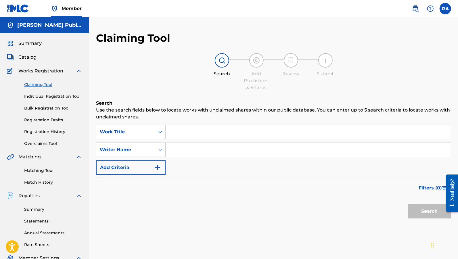
click at [160, 151] on icon "Search Form" at bounding box center [160, 150] width 6 height 6
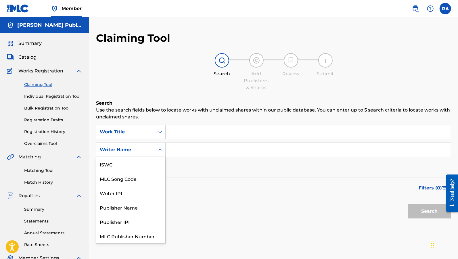
scroll to position [14, 0]
click at [143, 167] on div "MLC Song Code" at bounding box center [130, 164] width 69 height 14
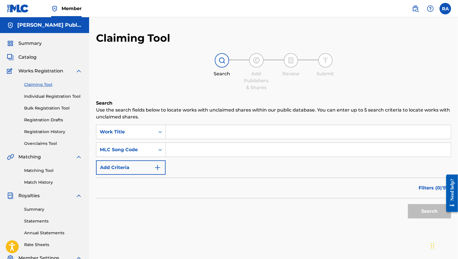
click at [192, 147] on input "Search Form" at bounding box center [308, 150] width 285 height 14
paste input "CL11M5"
type input "CL11M5"
click at [429, 216] on button "Search" at bounding box center [429, 211] width 43 height 14
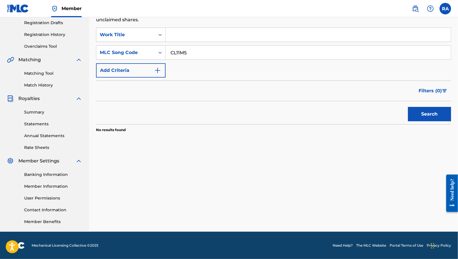
scroll to position [0, 0]
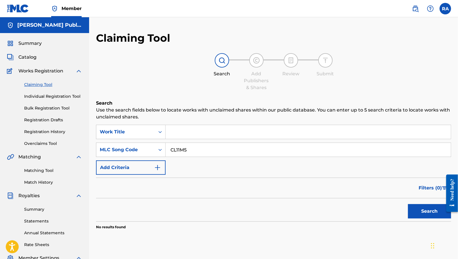
click at [52, 132] on link "Registration History" at bounding box center [53, 132] width 58 height 6
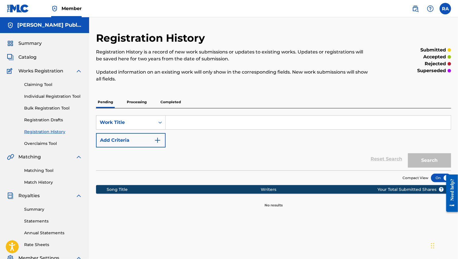
click at [167, 102] on p "Completed" at bounding box center [171, 102] width 24 height 12
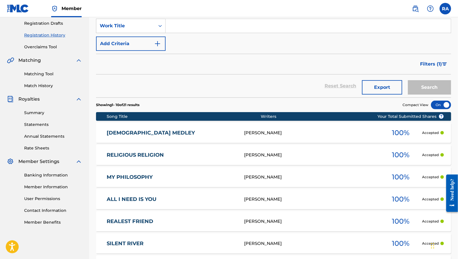
scroll to position [102, 0]
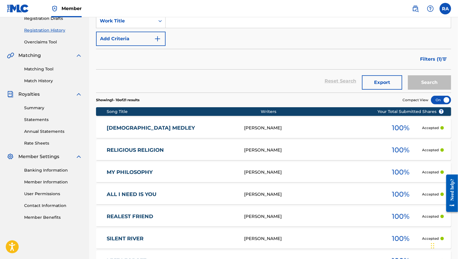
click at [238, 130] on div "[DEMOGRAPHIC_DATA] MEDLEY" at bounding box center [176, 128] width 138 height 7
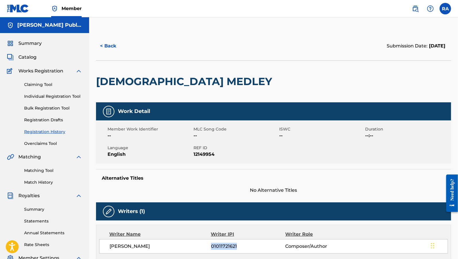
drag, startPoint x: 239, startPoint y: 248, endPoint x: 207, endPoint y: 247, distance: 32.0
click at [207, 247] on div "[PERSON_NAME] 01011721621 Composer/Author" at bounding box center [279, 246] width 338 height 7
copy div "01011721621"
click at [49, 86] on link "Claiming Tool" at bounding box center [53, 85] width 58 height 6
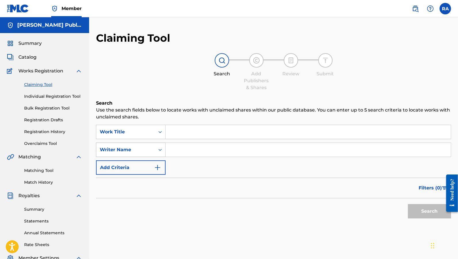
click at [159, 150] on icon "Search Form" at bounding box center [160, 150] width 6 height 6
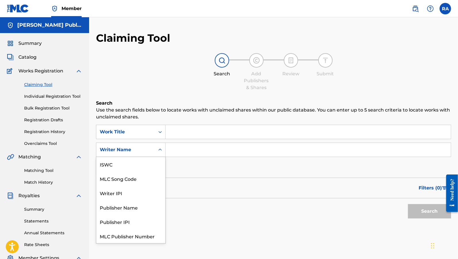
scroll to position [14, 0]
drag, startPoint x: 135, startPoint y: 176, endPoint x: 150, endPoint y: 167, distance: 17.9
click at [136, 175] on div "Writer IPI" at bounding box center [130, 178] width 69 height 14
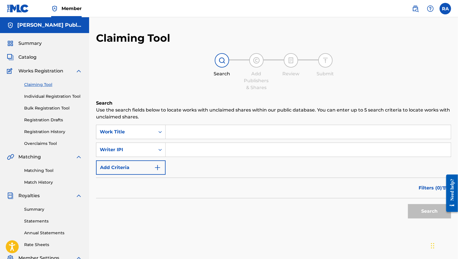
click at [179, 155] on input "Search Form" at bounding box center [308, 150] width 285 height 14
paste input "01011721621"
type input "01011721621"
click at [426, 211] on button "Search" at bounding box center [429, 211] width 43 height 14
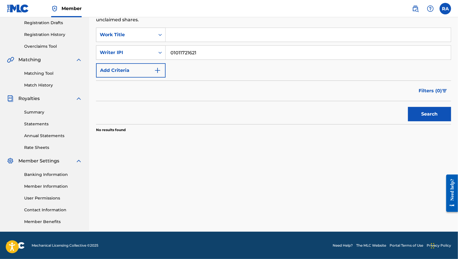
scroll to position [0, 0]
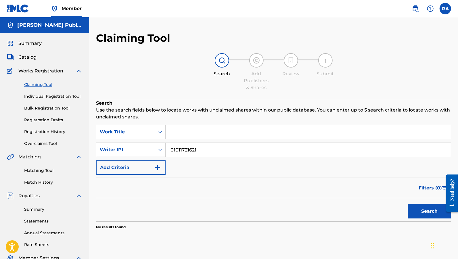
click at [25, 42] on span "Summary" at bounding box center [29, 43] width 23 height 7
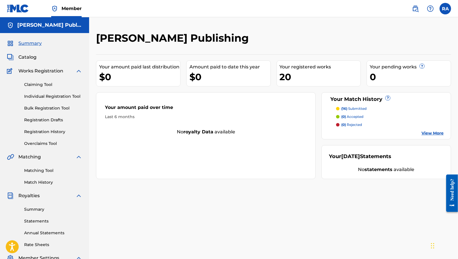
click at [46, 86] on link "Claiming Tool" at bounding box center [53, 85] width 58 height 6
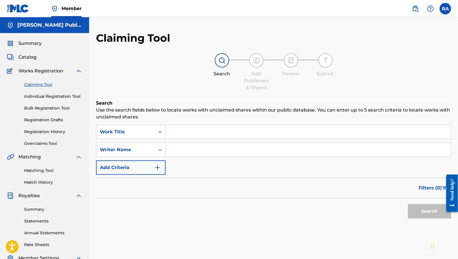
click at [44, 180] on link "Match History" at bounding box center [53, 183] width 58 height 6
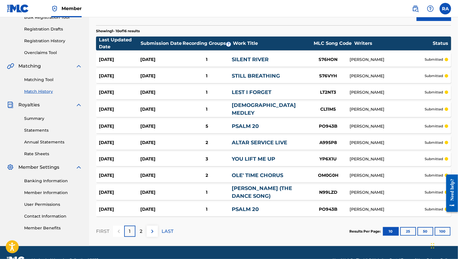
scroll to position [105, 0]
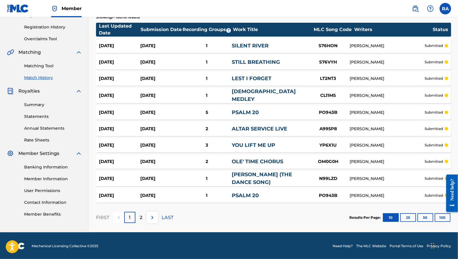
click at [281, 110] on div "PSALM 20" at bounding box center [269, 113] width 75 height 8
